Goal: Task Accomplishment & Management: Use online tool/utility

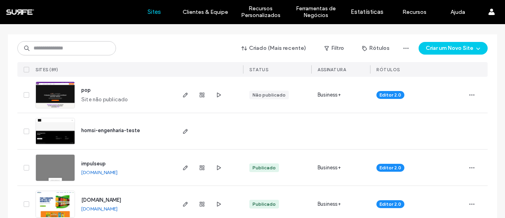
click at [104, 171] on link "impulseup.surfe.io" at bounding box center [99, 172] width 36 height 6
click at [185, 167] on icon "button" at bounding box center [185, 167] width 6 height 6
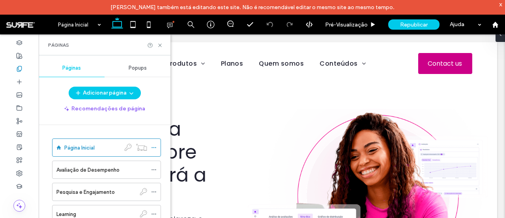
scroll to position [34, 0]
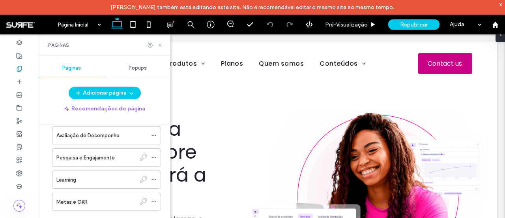
click at [160, 45] on icon at bounding box center [160, 45] width 6 height 6
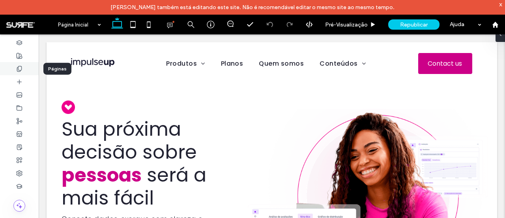
click at [20, 68] on icon at bounding box center [19, 69] width 6 height 6
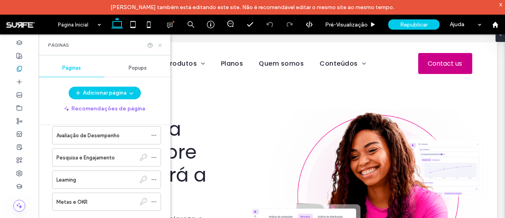
click at [160, 45] on use at bounding box center [159, 44] width 3 height 3
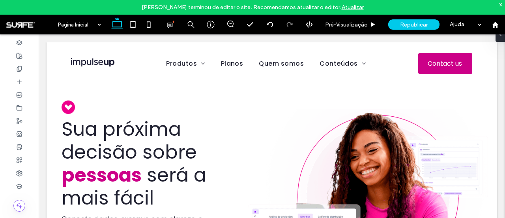
click at [350, 8] on link "Atualizar" at bounding box center [353, 7] width 22 height 7
